Goal: Transaction & Acquisition: Purchase product/service

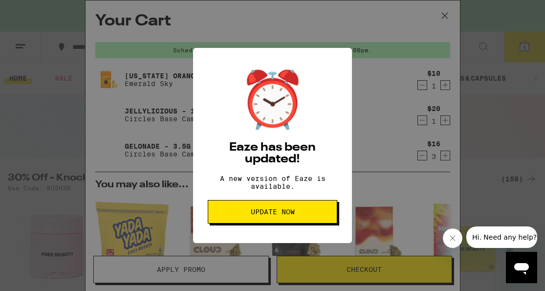
scroll to position [243, 0]
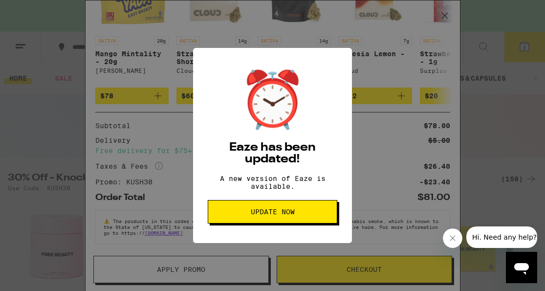
click at [283, 222] on button "Update Now" at bounding box center [273, 211] width 130 height 23
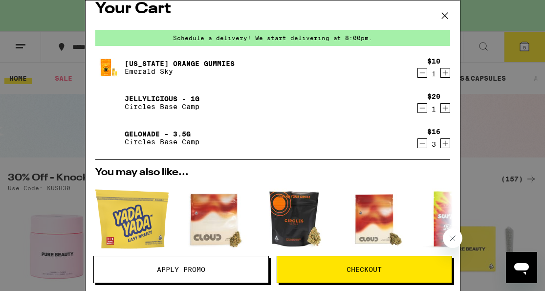
scroll to position [13, 0]
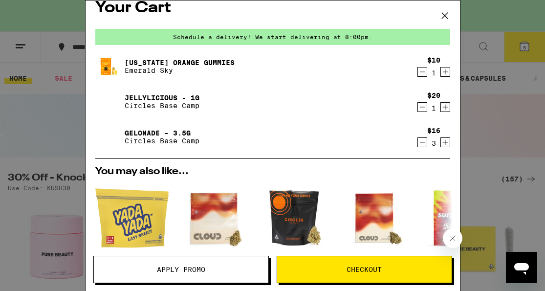
click at [443, 17] on icon at bounding box center [444, 16] width 6 height 6
